Goal: Task Accomplishment & Management: Use online tool/utility

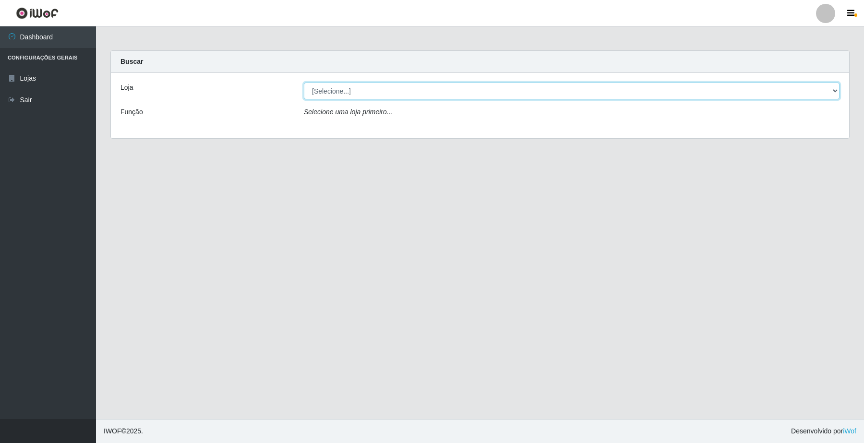
click at [835, 88] on select "[Selecione...] O Filezão - Centenário" at bounding box center [572, 91] width 536 height 17
select select "203"
click at [304, 83] on select "[Selecione...] O Filezão - Centenário" at bounding box center [572, 91] width 536 height 17
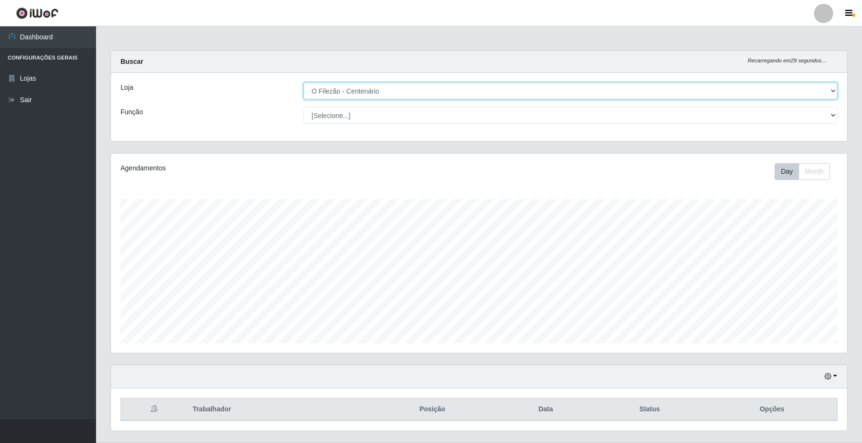
scroll to position [24, 0]
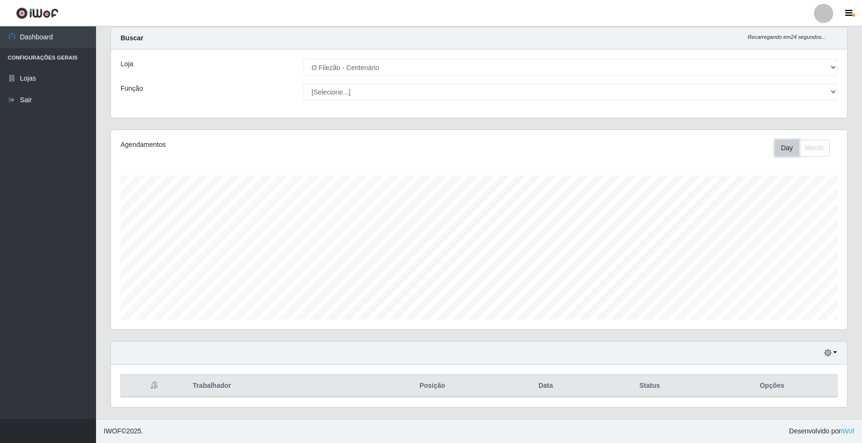
click at [781, 156] on button "Day" at bounding box center [787, 148] width 24 height 17
click at [791, 145] on button "Day" at bounding box center [787, 148] width 24 height 17
drag, startPoint x: 838, startPoint y: 82, endPoint x: 836, endPoint y: 86, distance: 5.2
click at [839, 84] on div "[Selecione...] Auxiliar de Estacionamento Auxiliar de Estacionamento + Auxiliar…" at bounding box center [570, 92] width 548 height 17
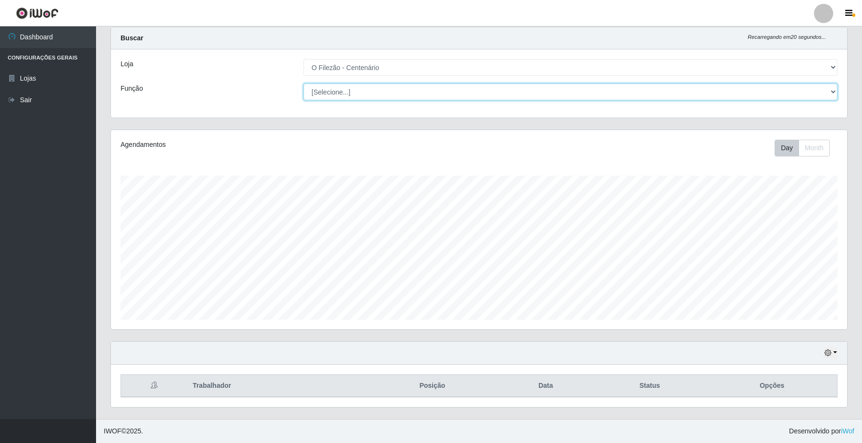
click at [834, 92] on select "[Selecione...] Auxiliar de Estacionamento Auxiliar de Estacionamento + Auxiliar…" at bounding box center [571, 92] width 534 height 17
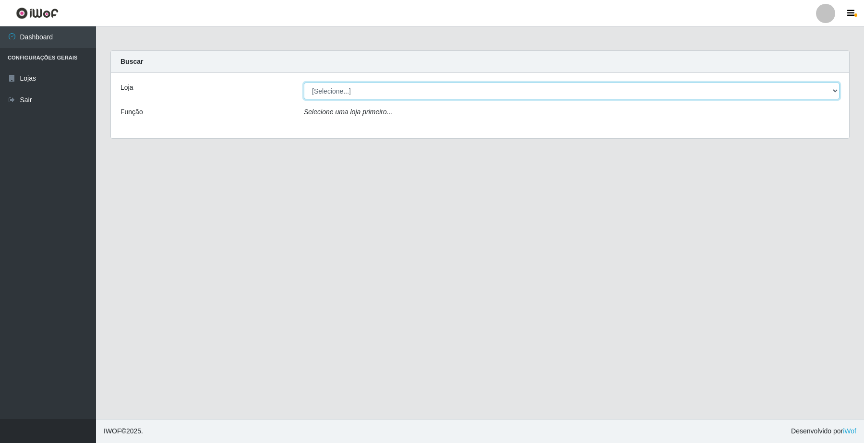
click at [834, 92] on select "[Selecione...] O Filezão - Centenário" at bounding box center [572, 91] width 536 height 17
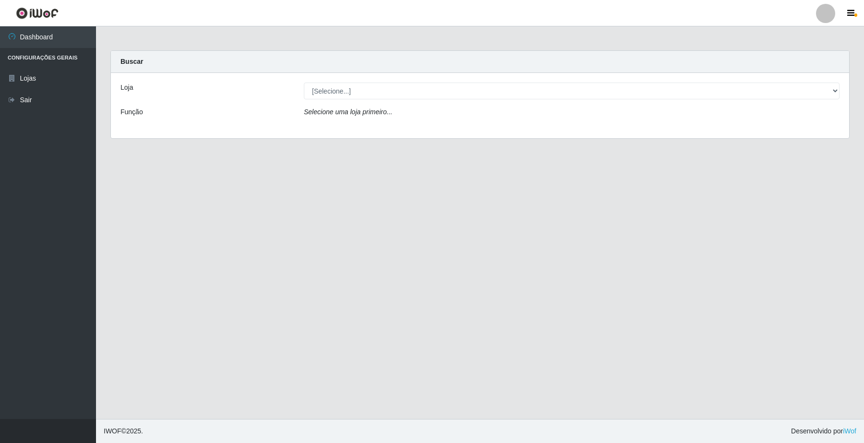
click at [821, 130] on div "Loja [Selecione...] O Filezão - Centenário Função Selecione uma loja primeiro..." at bounding box center [480, 105] width 739 height 65
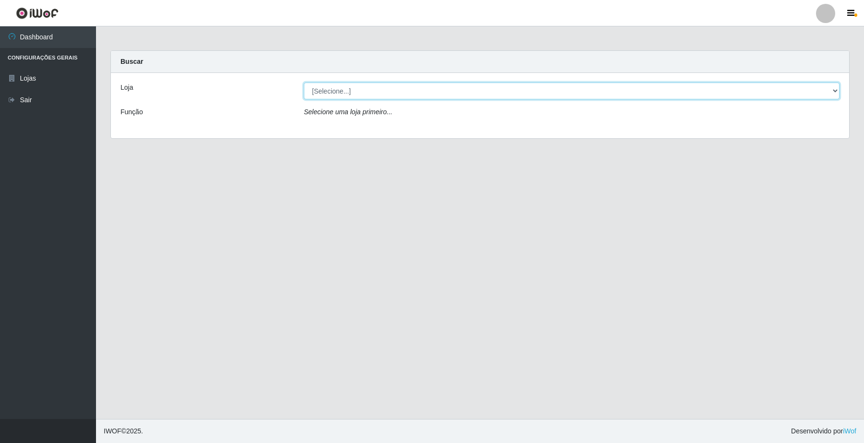
click at [834, 95] on select "[Selecione...] O Filezão - Centenário" at bounding box center [572, 91] width 536 height 17
select select "203"
click at [304, 83] on select "[Selecione...] O Filezão - Centenário" at bounding box center [572, 91] width 536 height 17
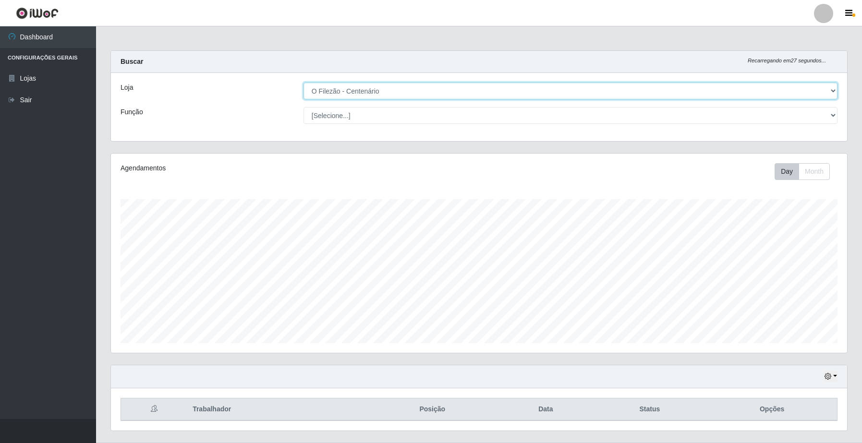
scroll to position [24, 0]
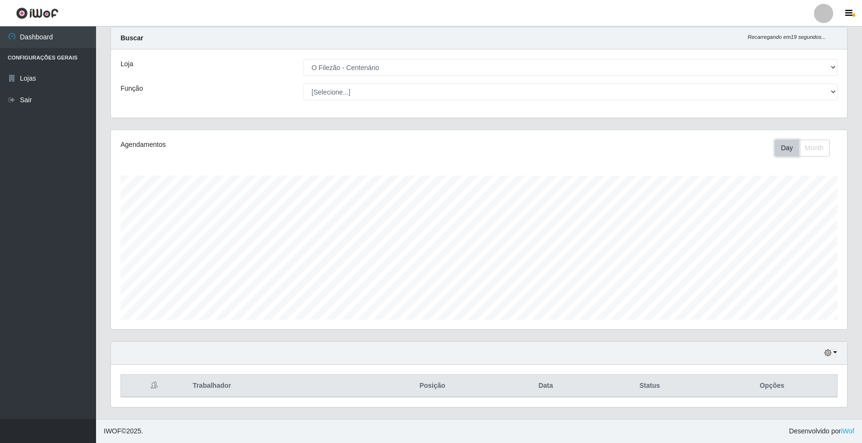
click at [795, 150] on button "Day" at bounding box center [787, 148] width 24 height 17
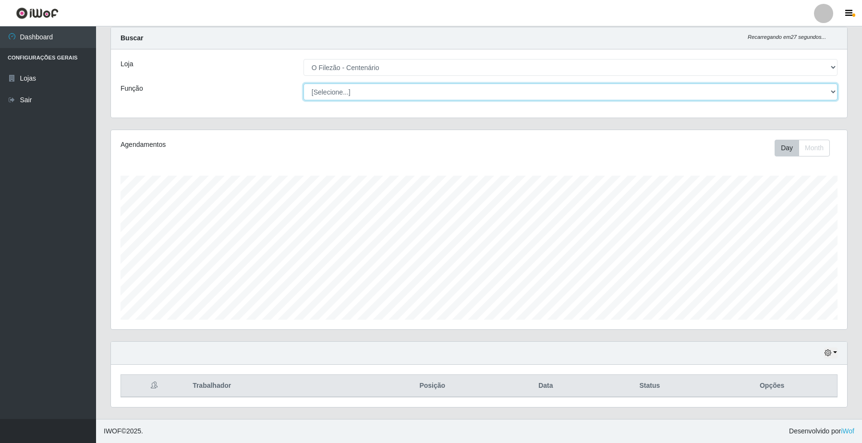
click at [837, 92] on select "[Selecione...] Auxiliar de Estacionamento Auxiliar de Estacionamento + Auxiliar…" at bounding box center [571, 92] width 534 height 17
